Goal: Task Accomplishment & Management: Use online tool/utility

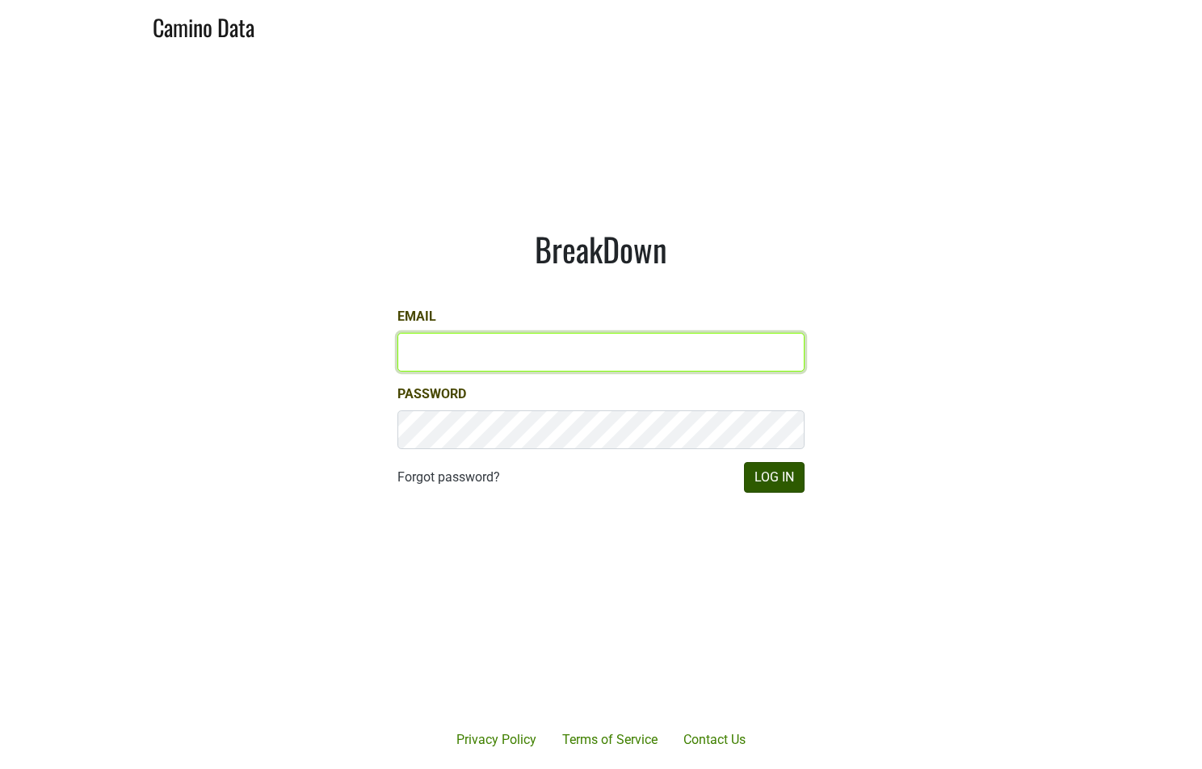
type input "[EMAIL_ADDRESS][DOMAIN_NAME]"
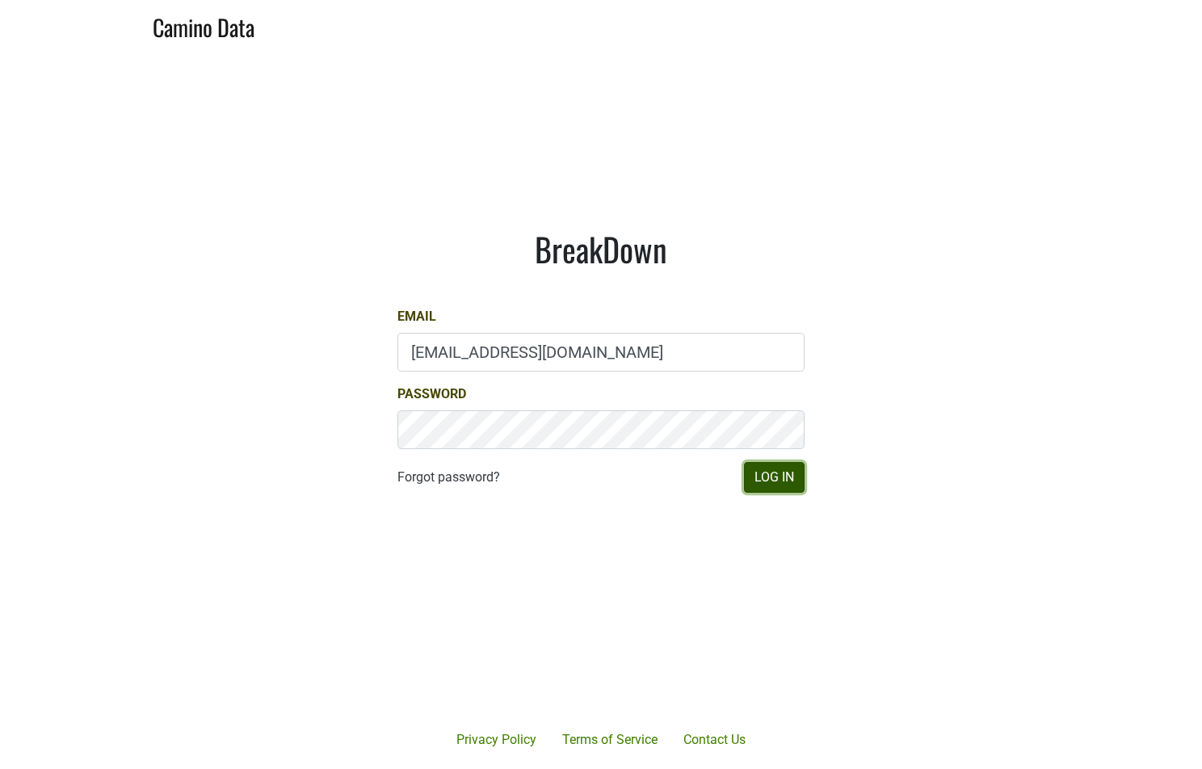
click at [760, 474] on button "Log In" at bounding box center [774, 477] width 61 height 31
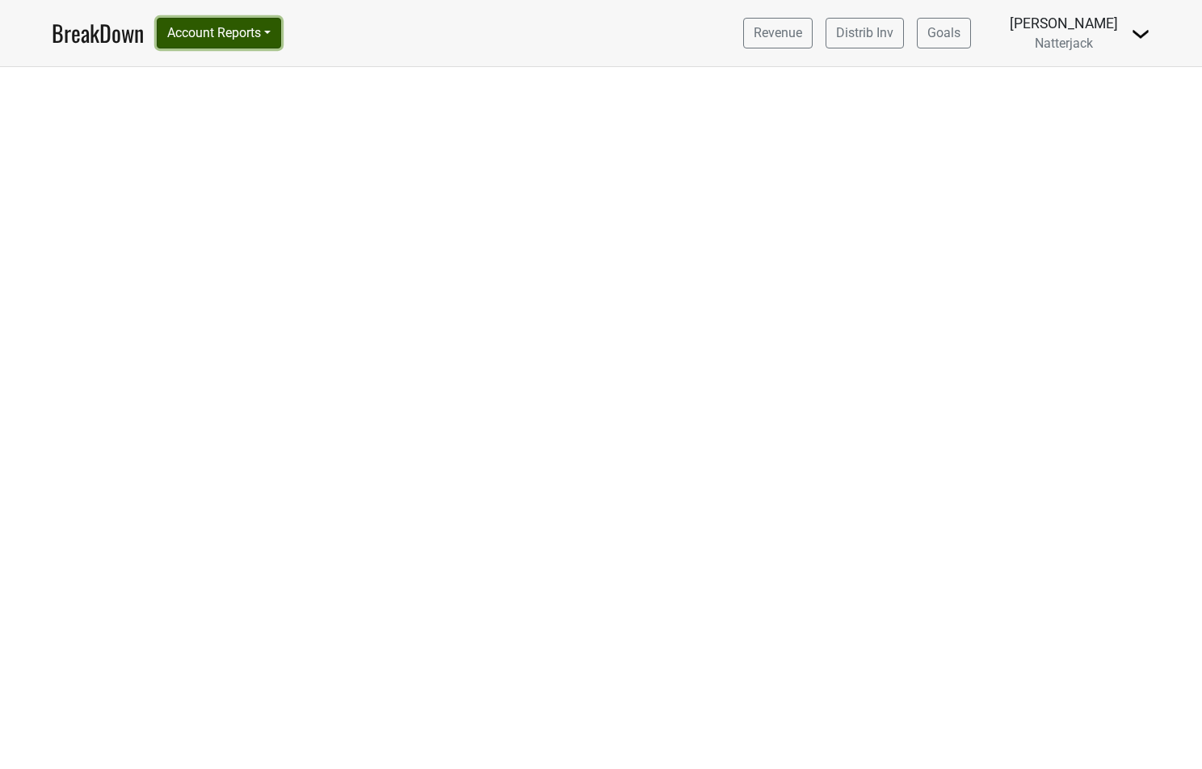
click at [262, 45] on button "Account Reports" at bounding box center [219, 33] width 124 height 31
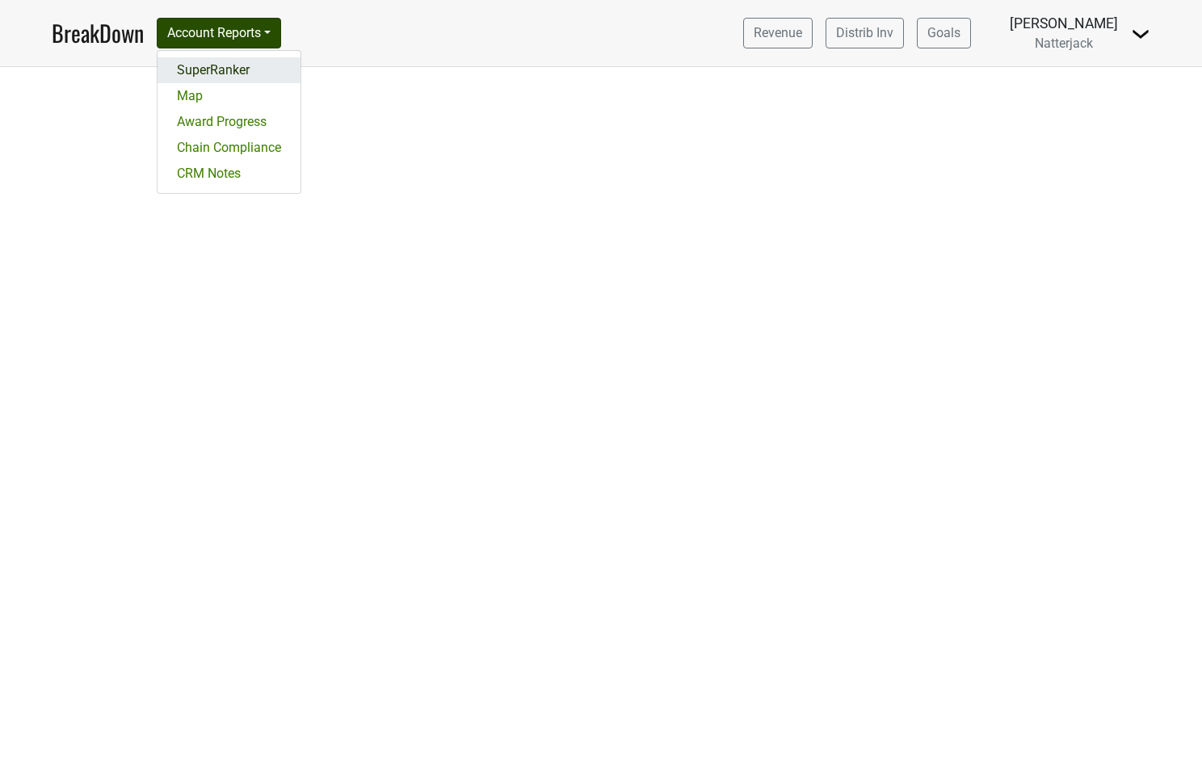
click at [234, 69] on link "SuperRanker" at bounding box center [229, 70] width 143 height 26
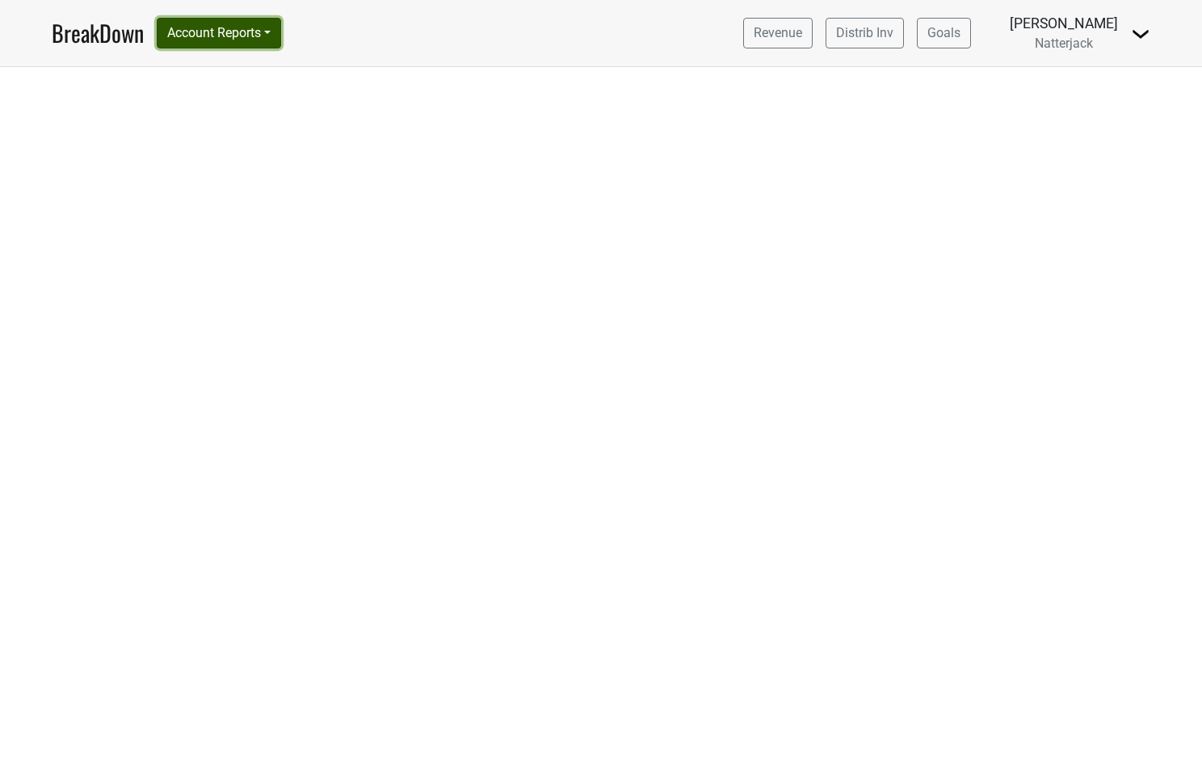
click at [276, 40] on button "Account Reports" at bounding box center [219, 33] width 124 height 31
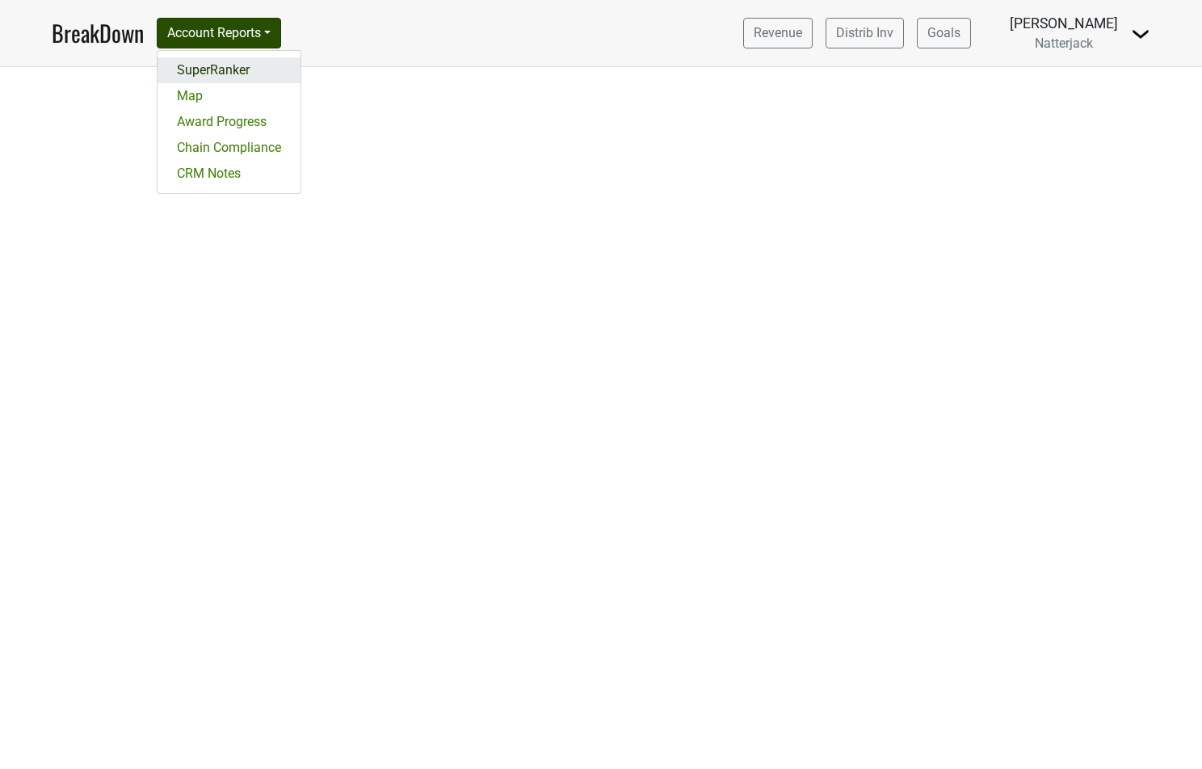
click at [206, 66] on link "SuperRanker" at bounding box center [229, 70] width 143 height 26
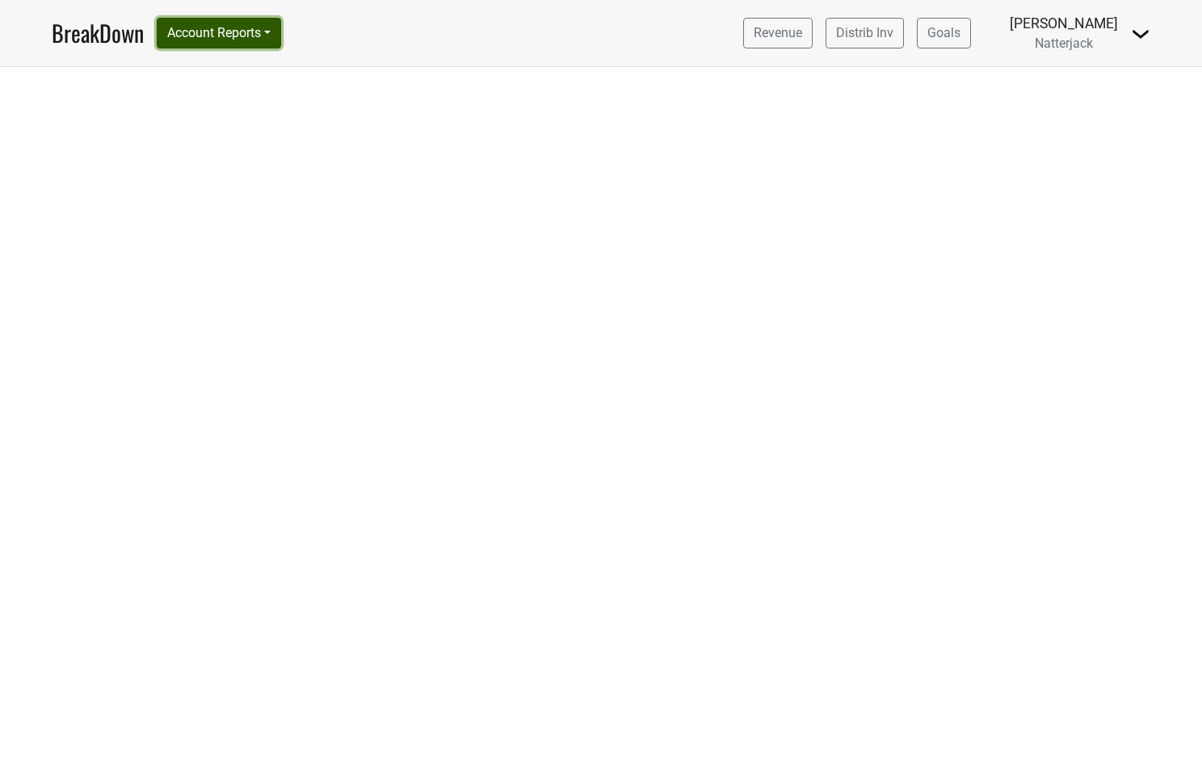
click at [273, 35] on button "Account Reports" at bounding box center [219, 33] width 124 height 31
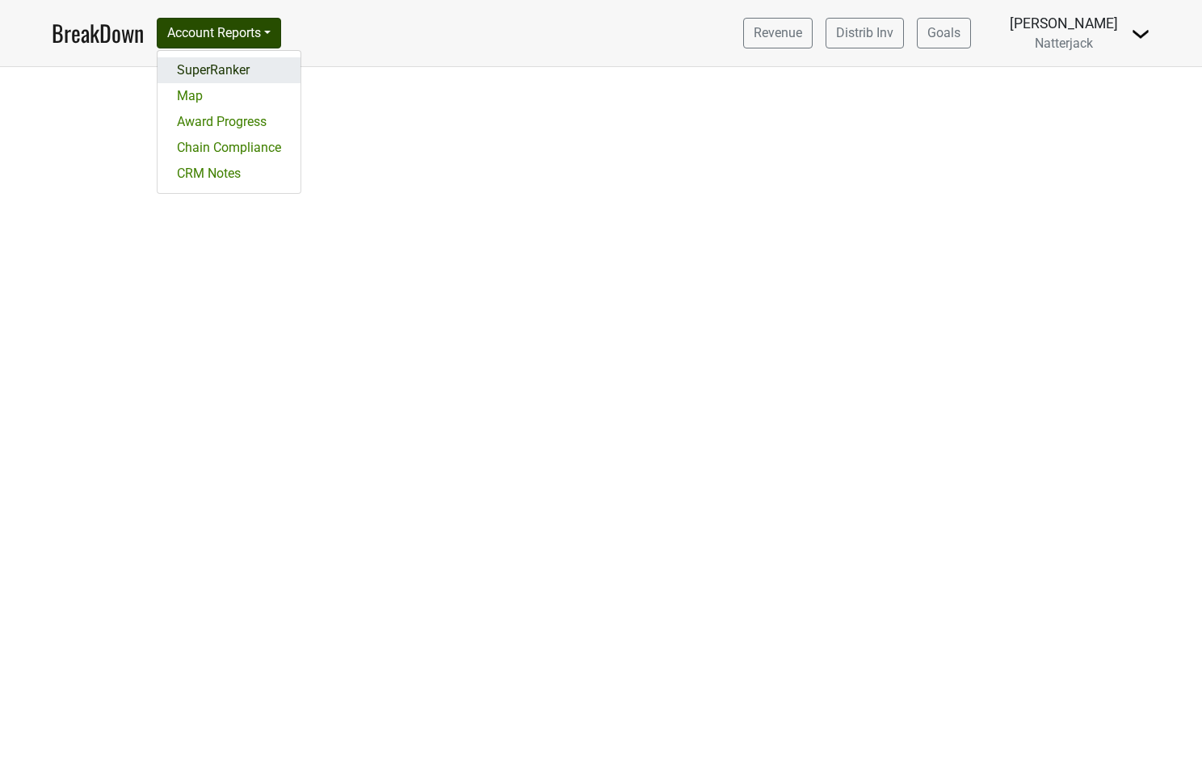
click at [233, 70] on link "SuperRanker" at bounding box center [229, 70] width 143 height 26
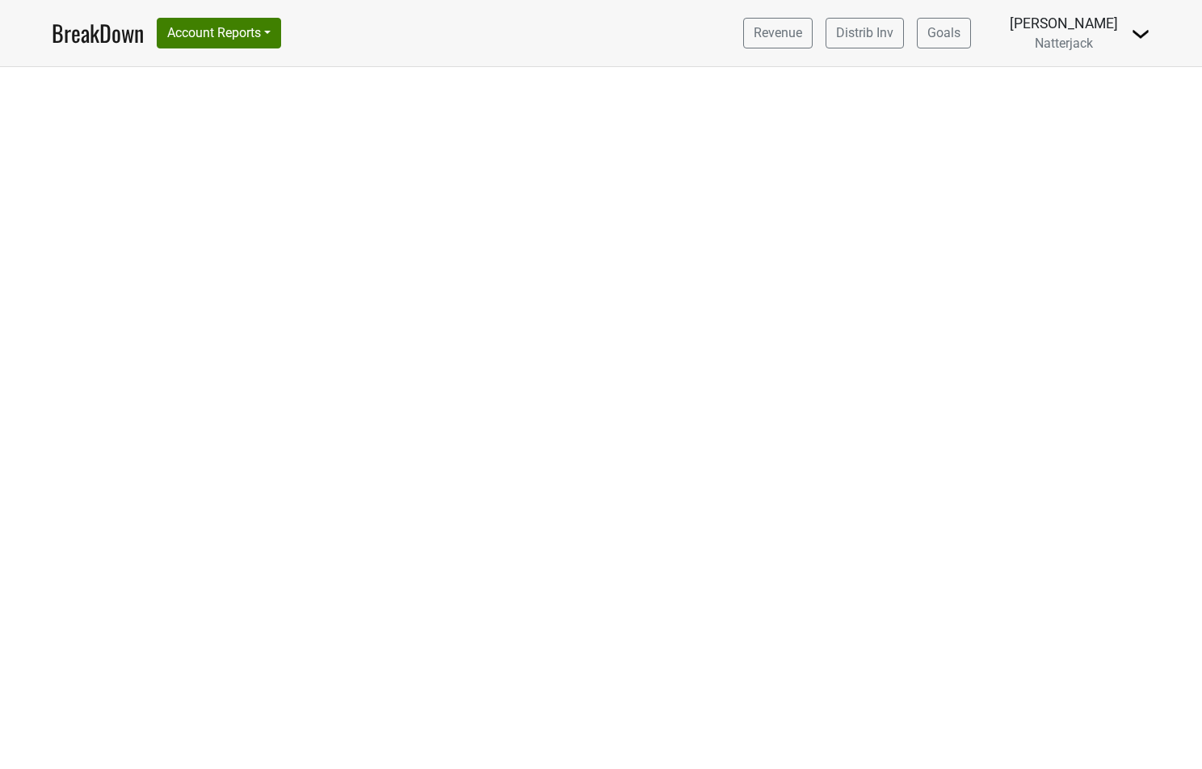
click at [1129, 34] on div "Revenue Distrib Inv Goals [PERSON_NAME] Natterjack [GEOGRAPHIC_DATA] Open Leadr…" at bounding box center [940, 33] width 420 height 40
